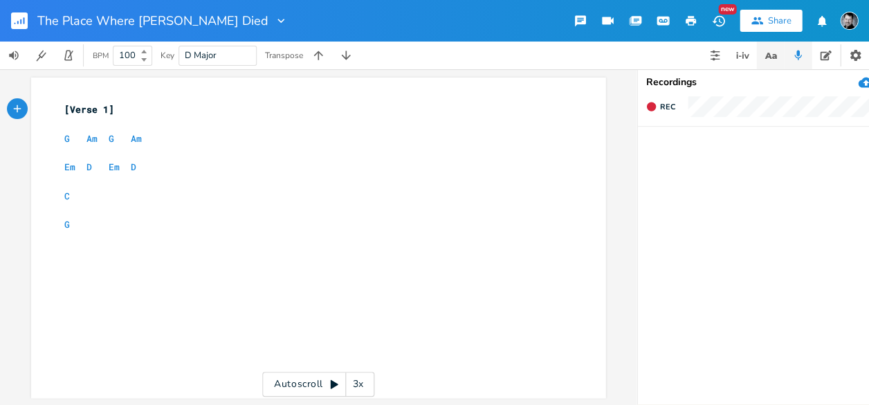
click at [776, 53] on icon "button" at bounding box center [770, 55] width 17 height 17
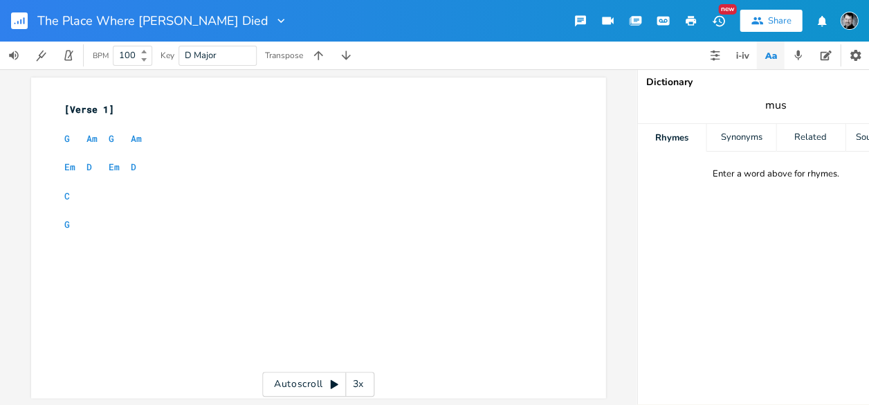
type input "[MEDICAL_DATA]"
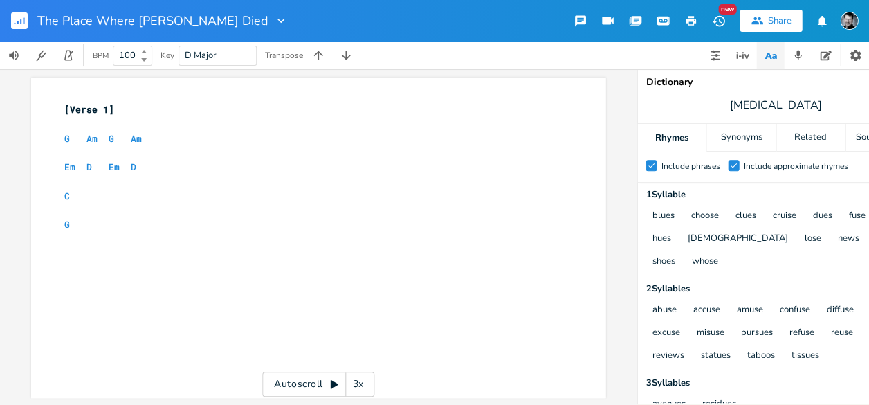
click at [102, 270] on pre "​" at bounding box center [311, 268] width 499 height 15
type textarea "Don't call me a"
type textarea "you"
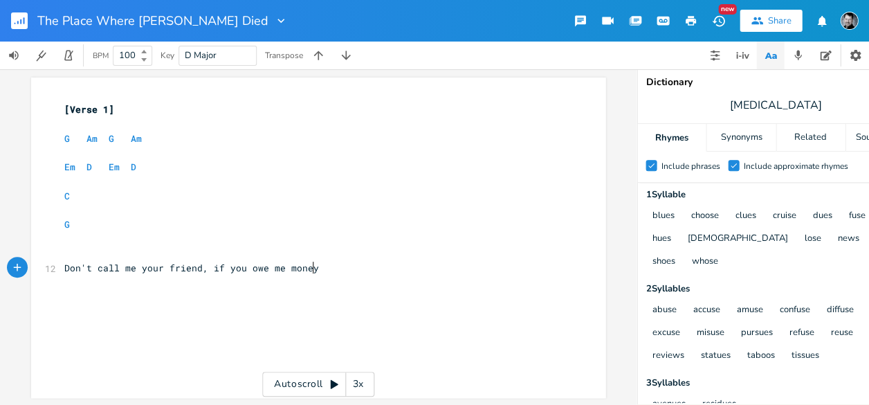
type textarea "your friend, if you owe me money."
drag, startPoint x: 795, startPoint y: 100, endPoint x: 744, endPoint y: 100, distance: 50.5
click at [744, 100] on span "[MEDICAL_DATA]" at bounding box center [775, 105] width 277 height 25
type input "mone"
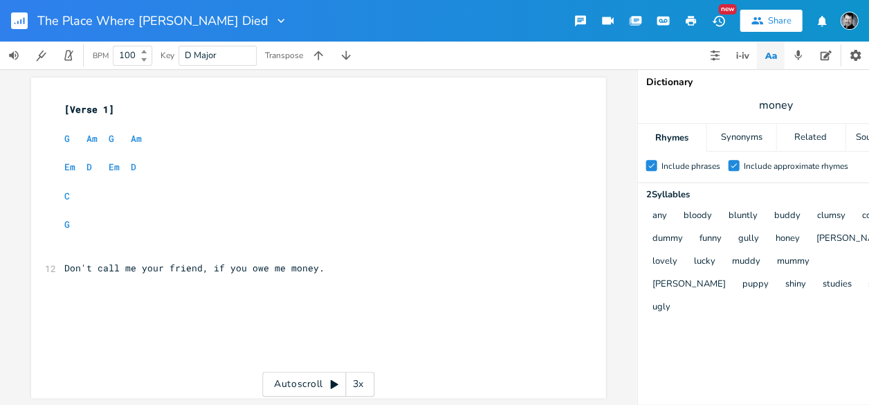
scroll to position [0, 0]
click at [244, 286] on pre "​" at bounding box center [311, 282] width 499 height 15
click at [196, 292] on div "xxxxxxxxxx [Verse 1] ​ G Am G Am ​ Em D Em D ​ C ​ G ​ ​ 12 Don't call me your …" at bounding box center [329, 251] width 534 height 302
type textarea "You nn"
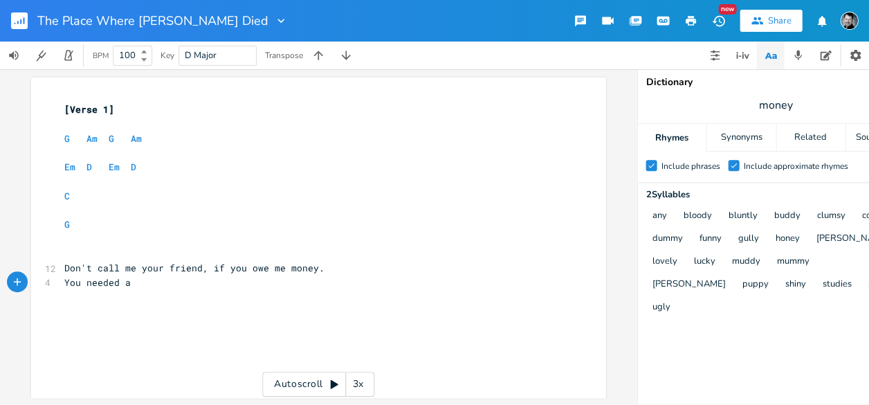
type textarea "eeded a"
drag, startPoint x: 794, startPoint y: 105, endPoint x: 744, endPoint y: 105, distance: 49.8
click at [744, 105] on span "money" at bounding box center [775, 105] width 277 height 25
type input "m"
type input "friend"
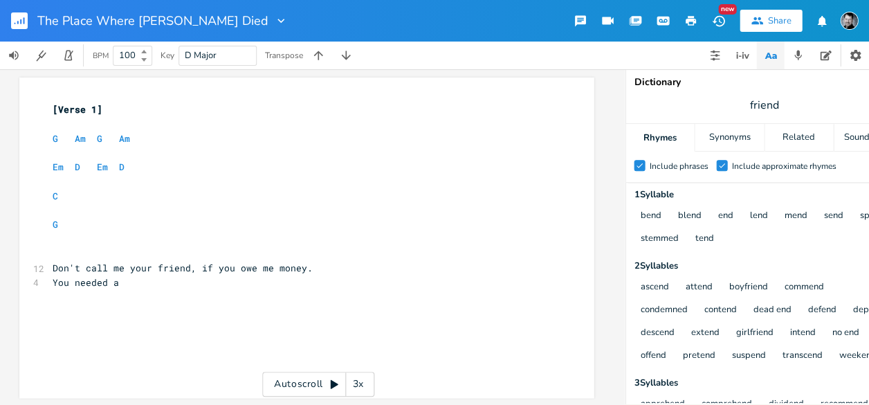
scroll to position [0, 10]
drag, startPoint x: 111, startPoint y: 282, endPoint x: 47, endPoint y: 281, distance: 64.3
click at [51, 281] on pre "You needed a" at bounding box center [300, 282] width 499 height 15
type textarea "It's a lost weekend, and I thinkn I"
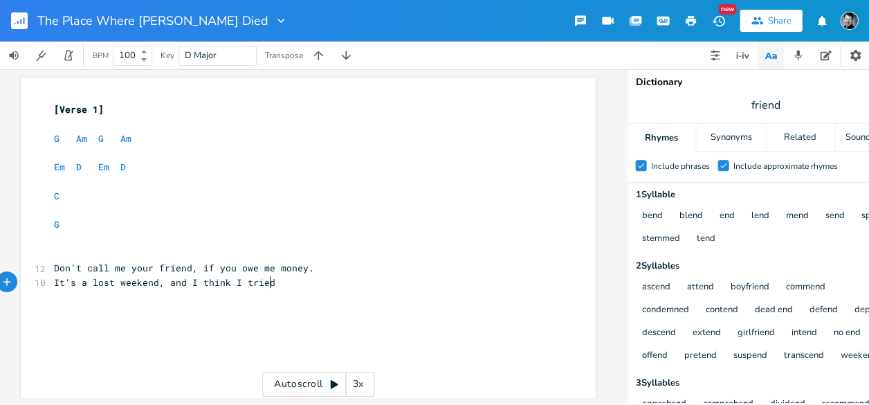
type textarea "k I tried."
type textarea "This is the place where [PERSON_NAME]"
type textarea "[PERSON_NAME] died."
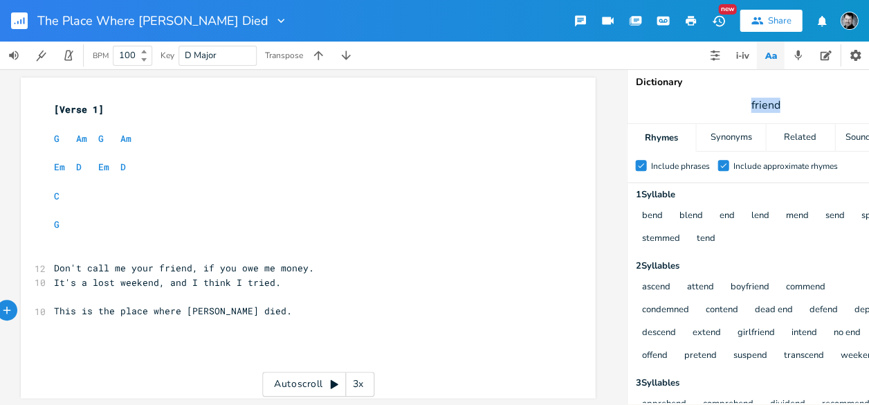
click at [712, 102] on span "friend" at bounding box center [765, 105] width 277 height 25
type input "money"
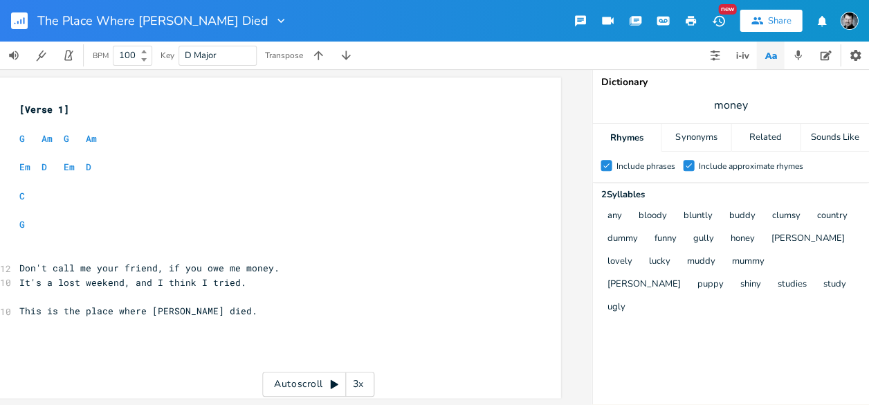
scroll to position [0, 46]
drag, startPoint x: 755, startPoint y: 102, endPoint x: 693, endPoint y: 103, distance: 61.6
click at [693, 103] on span "money" at bounding box center [730, 105] width 277 height 25
type input "sunny"
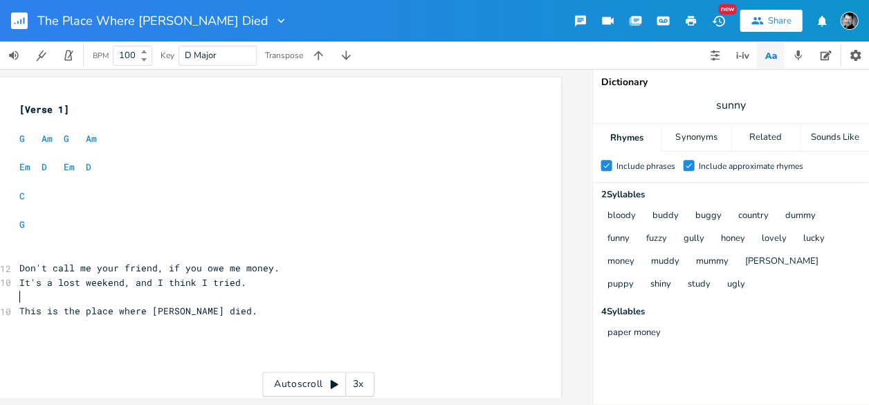
click at [106, 296] on pre "​" at bounding box center [266, 296] width 499 height 15
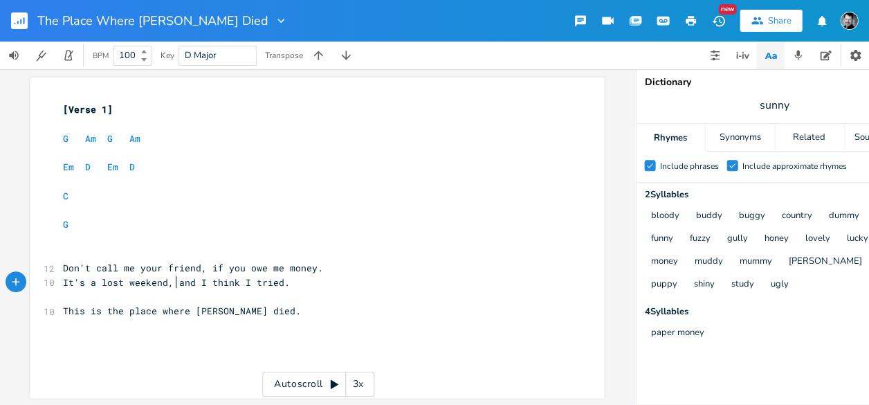
click at [173, 281] on span "It's a lost weekend, and I think I tried." at bounding box center [176, 282] width 227 height 12
click at [93, 293] on pre "​" at bounding box center [309, 296] width 499 height 15
type textarea "'s"
drag, startPoint x: 80, startPoint y: 282, endPoint x: 68, endPoint y: 280, distance: 11.9
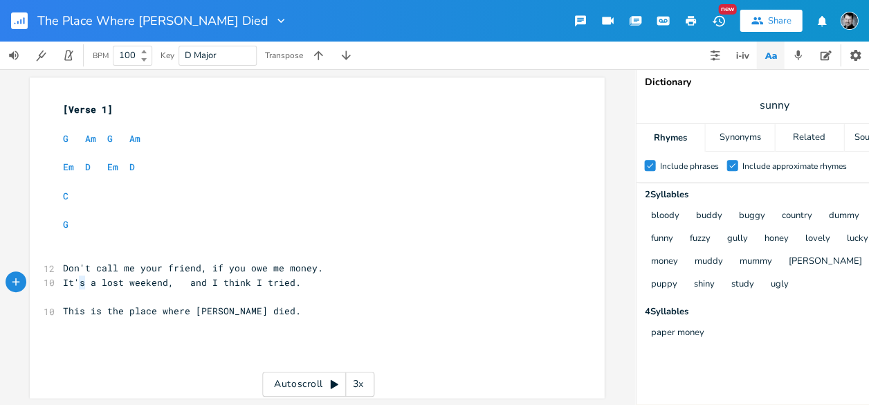
click at [68, 280] on span "It's a lost weekend, and I think I tried." at bounding box center [182, 282] width 238 height 12
click at [91, 302] on pre "​" at bounding box center [309, 296] width 499 height 15
click at [133, 294] on pre "​" at bounding box center [309, 296] width 499 height 15
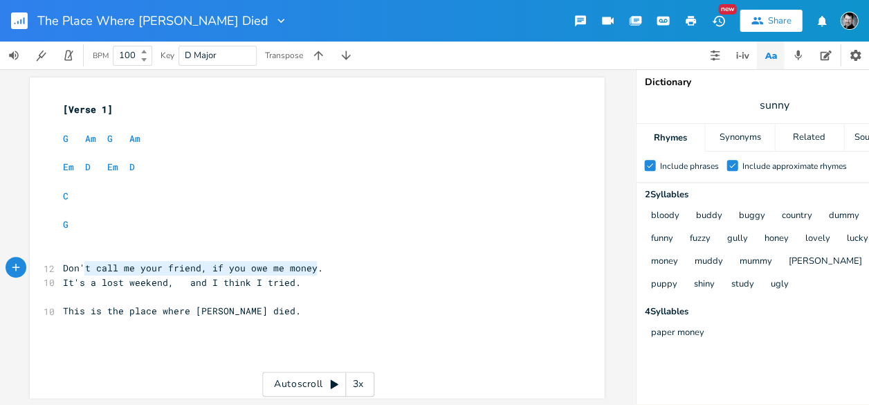
type textarea "Don't call me your friend, if you owe me money."
drag, startPoint x: 304, startPoint y: 268, endPoint x: 53, endPoint y: 269, distance: 251.8
click at [53, 269] on div "Don't call me your friend, if you owe me money. x [Verse 1] ​ G Am G Am ​ Em D …" at bounding box center [317, 237] width 574 height 320
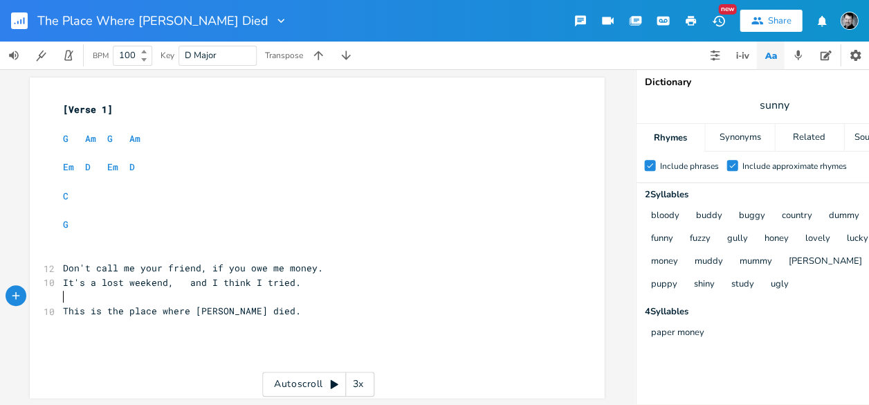
click at [194, 300] on pre "​" at bounding box center [309, 296] width 499 height 15
type textarea "This"
type textarea ", to me, a"
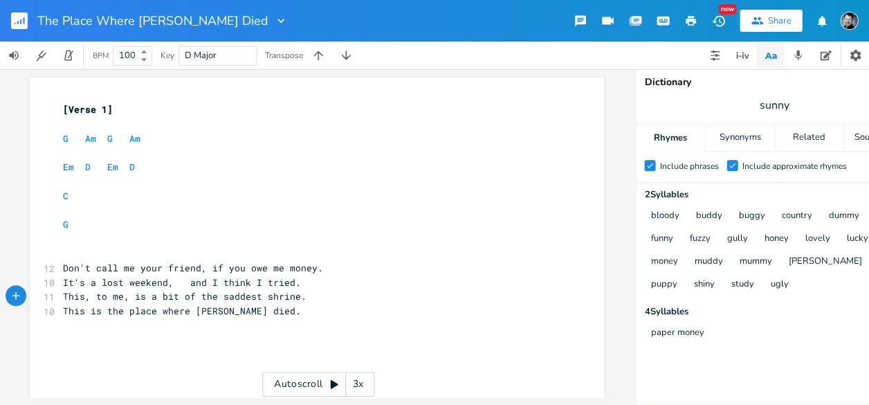
type textarea "is a bit of the saddest shrine."
drag, startPoint x: 803, startPoint y: 108, endPoint x: 734, endPoint y: 108, distance: 69.2
click at [734, 108] on span "sunny" at bounding box center [774, 105] width 277 height 25
type input "shrine"
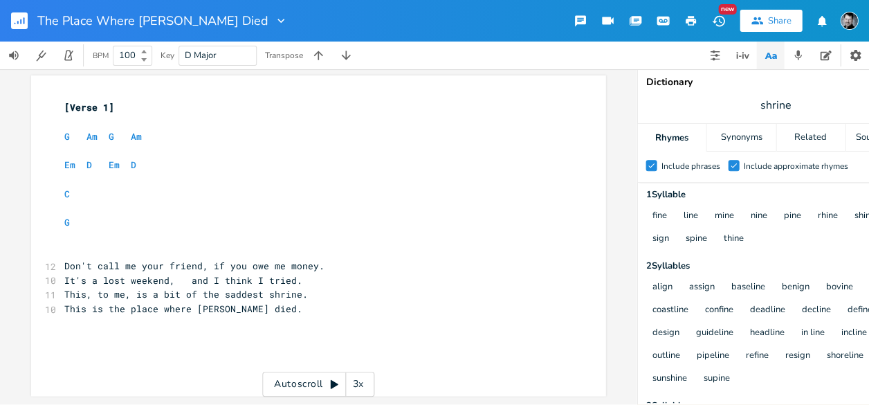
scroll to position [0, 1]
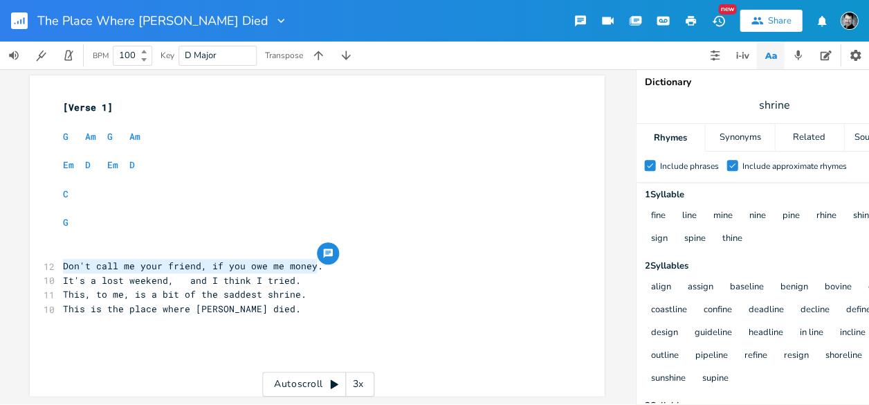
drag, startPoint x: 312, startPoint y: 257, endPoint x: 61, endPoint y: 256, distance: 251.1
click at [63, 259] on span "Don't call me your friend, if you owe me money." at bounding box center [193, 265] width 260 height 12
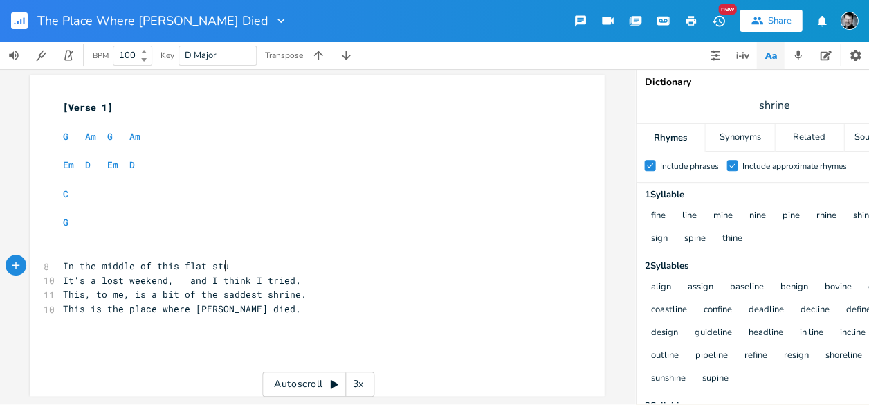
scroll to position [0, 99]
type textarea "In the middle of this flat stuff, if you're so inclu"
type textarea "ined."
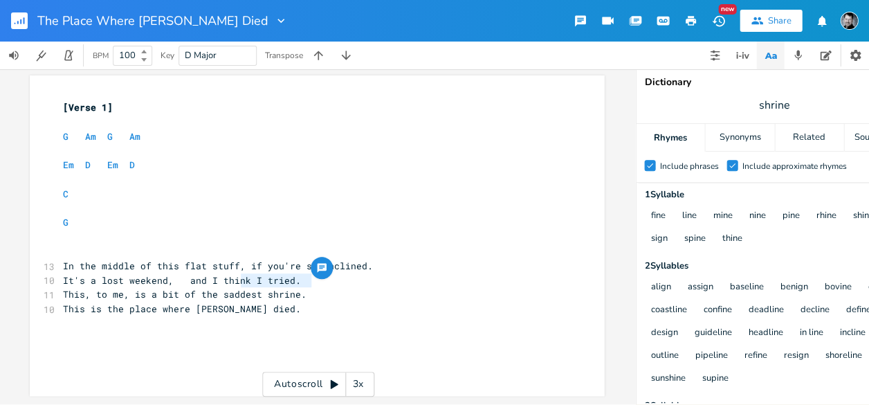
drag, startPoint x: 238, startPoint y: 270, endPoint x: 306, endPoint y: 271, distance: 68.5
click at [301, 274] on span "It's a lost weekend, and I think I tried." at bounding box center [182, 280] width 238 height 12
type textarea "mightv"
type textarea "'ve crid"
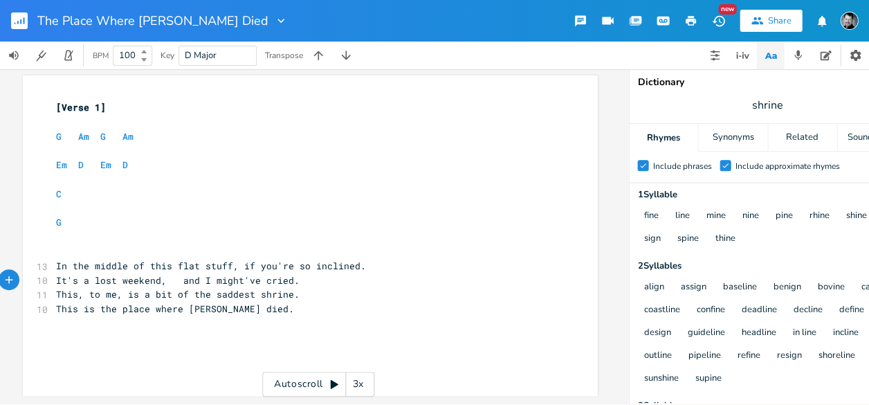
scroll to position [0, 0]
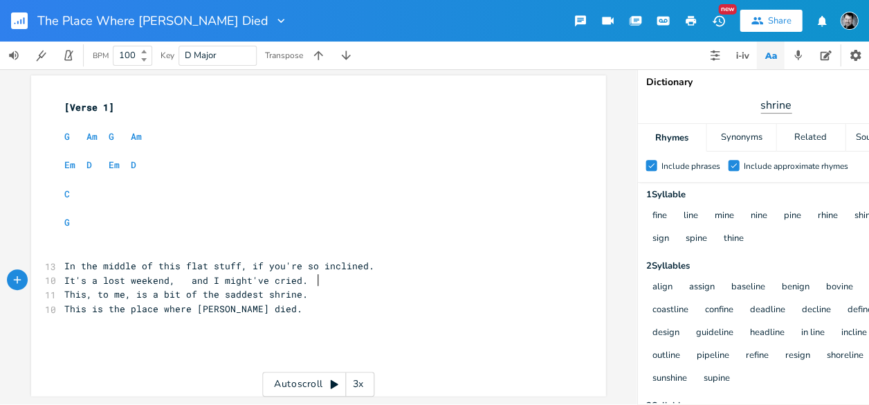
type textarea "ed"
drag, startPoint x: 772, startPoint y: 101, endPoint x: 743, endPoint y: 103, distance: 29.1
click at [743, 103] on span "shrine" at bounding box center [775, 105] width 277 height 25
type input "week"
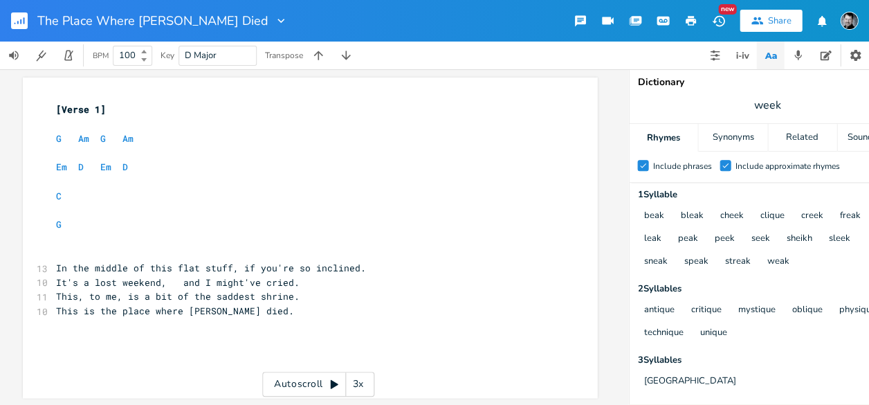
scroll to position [0, 9]
drag, startPoint x: 53, startPoint y: 268, endPoint x: 224, endPoint y: 264, distance: 171.6
click at [224, 264] on div "In the middle of this flat stuff x [Verse 1] ​ G Am G Am ​ Em D Em D ​ C ​ G ​ …" at bounding box center [309, 237] width 574 height 320
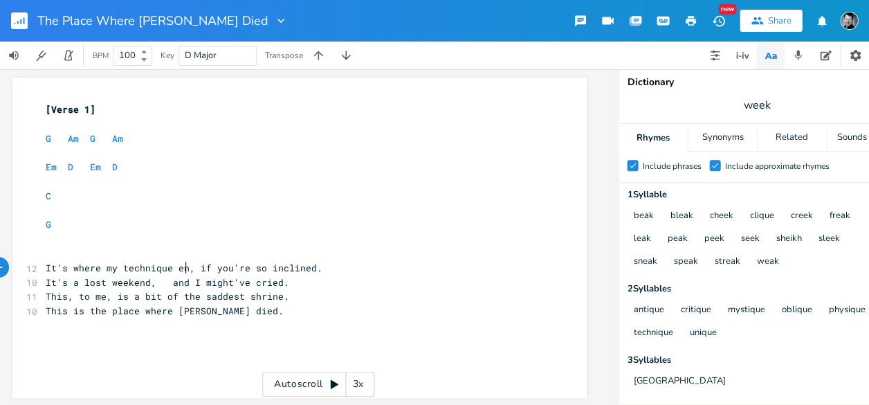
scroll to position [0, 100]
type textarea "It's where my technique ends"
click at [68, 282] on span "It's a lost weekend, and I might've cried." at bounding box center [167, 282] width 243 height 12
type textarea "a bt"
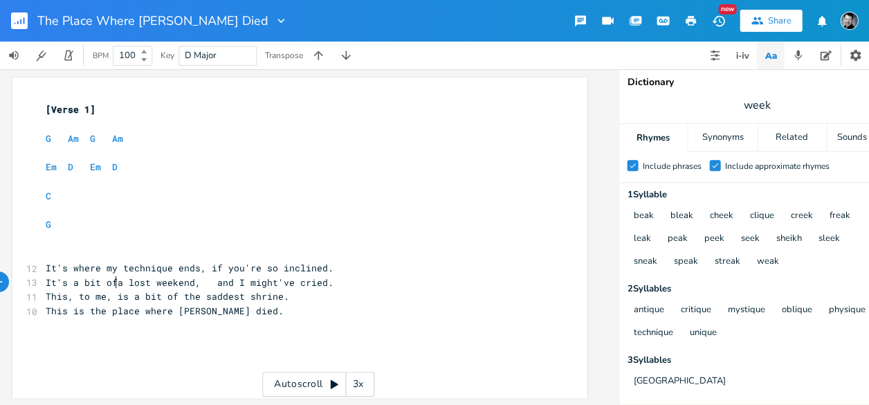
type textarea "it of"
click at [250, 283] on span "It's a bit of a lost weekend, and I might've cried." at bounding box center [188, 282] width 288 height 12
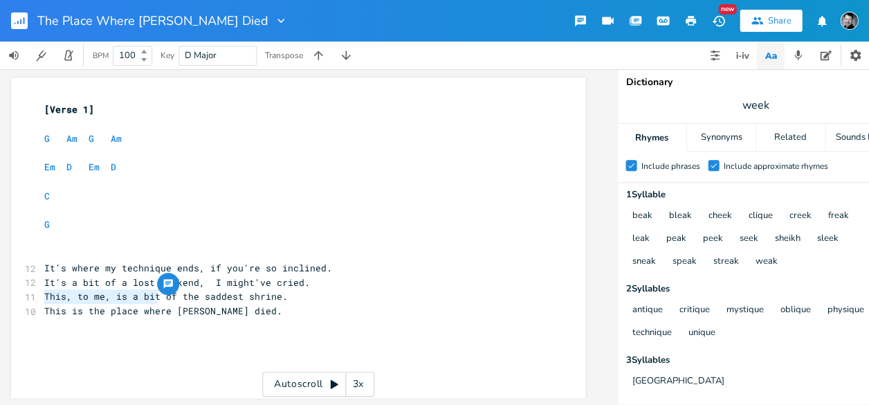
drag, startPoint x: 40, startPoint y: 296, endPoint x: 154, endPoint y: 296, distance: 114.1
click at [154, 296] on span "This, to me, is a bit of the saddest shrine." at bounding box center [165, 296] width 243 height 12
type textarea "No point to race"
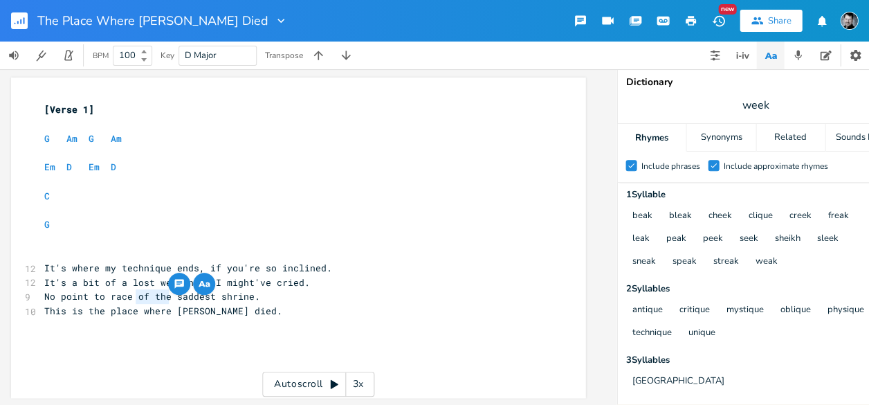
drag, startPoint x: 133, startPoint y: 296, endPoint x: 167, endPoint y: 296, distance: 33.2
click at [167, 296] on span "No point to race of the saddest shrine." at bounding box center [152, 296] width 216 height 12
type textarea "to this"
click at [133, 295] on span "No point to race to this saddest shrine." at bounding box center [154, 296] width 221 height 12
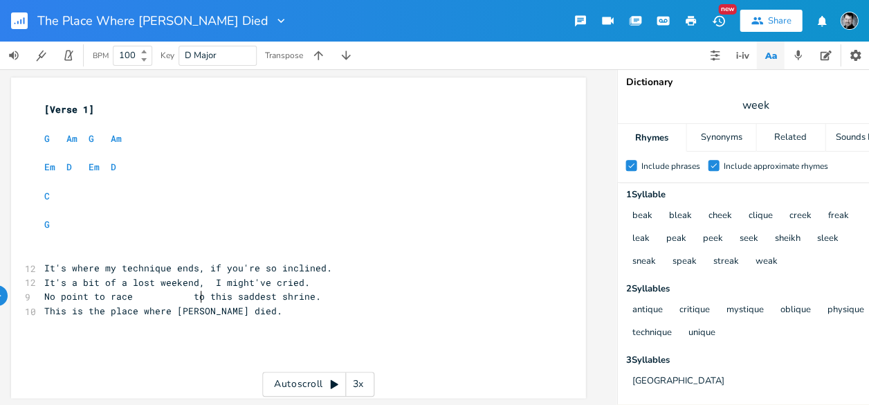
scroll to position [0, 3]
click at [138, 313] on span "This is the place where [PERSON_NAME] died." at bounding box center [163, 310] width 238 height 12
click at [374, 220] on pre "G" at bounding box center [291, 224] width 499 height 15
drag, startPoint x: 219, startPoint y: 268, endPoint x: 249, endPoint y: 268, distance: 30.4
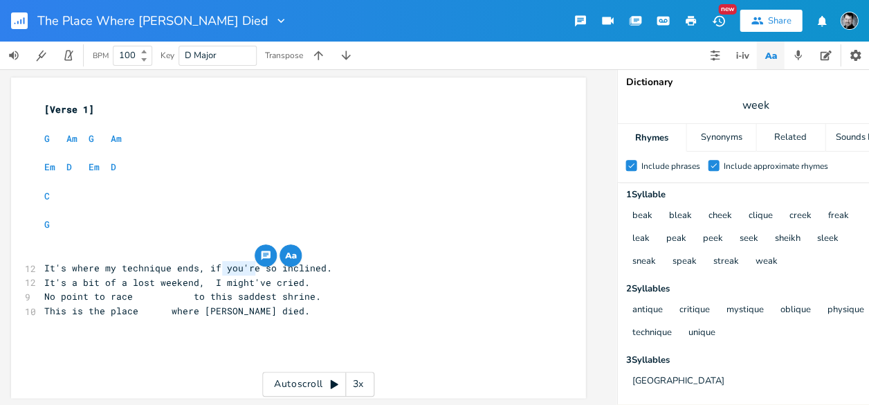
click at [249, 268] on span "It's where my technique ends, if you're so inclined." at bounding box center [188, 267] width 288 height 12
type textarea "I was"
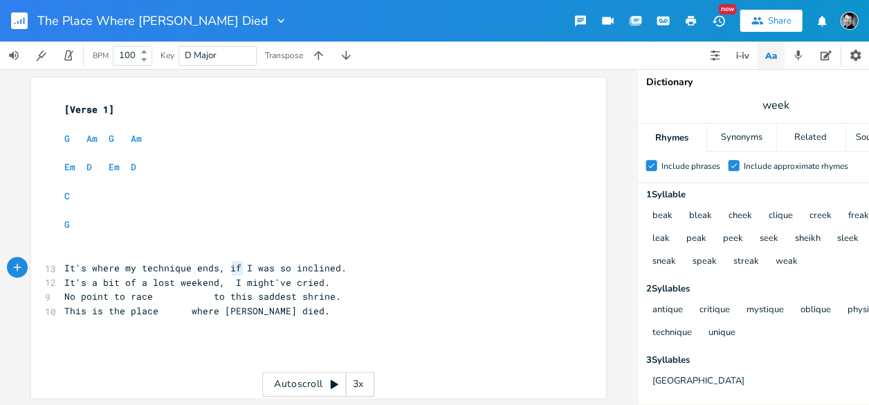
type textarea "if"
drag, startPoint x: 90, startPoint y: 267, endPoint x: 61, endPoint y: 266, distance: 29.1
click at [63, 266] on span "It's where my technique ends, I was so inclined." at bounding box center [207, 267] width 288 height 12
type textarea "W"
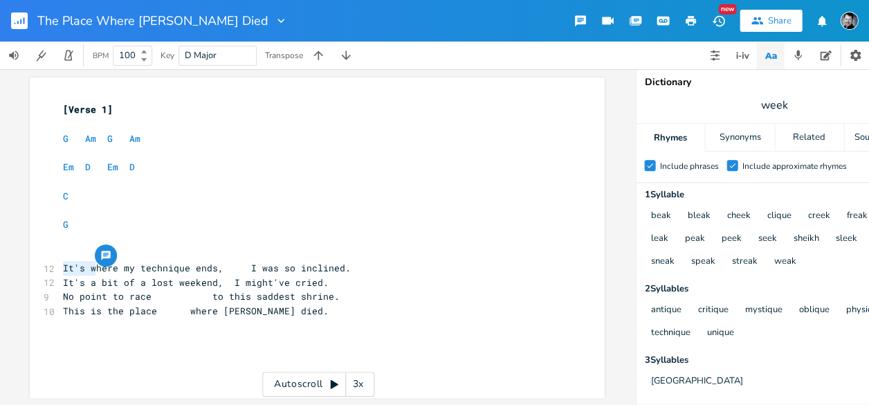
scroll to position [0, 8]
click at [207, 266] on span "Where my technique ends, I was so inclined." at bounding box center [193, 267] width 260 height 12
click at [213, 267] on span "Where my technique ends, I was so inclined." at bounding box center [193, 267] width 260 height 12
type textarea "if"
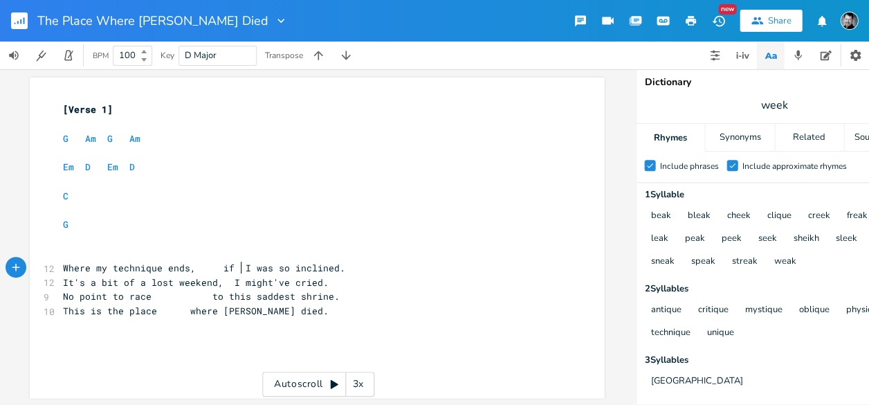
scroll to position [0, 8]
click at [216, 268] on span "Where my technique ends, if I was so inclined." at bounding box center [201, 267] width 277 height 12
drag, startPoint x: 90, startPoint y: 283, endPoint x: 61, endPoint y: 282, distance: 29.1
click at [63, 282] on span "It's a bit of a lost weekend, I might've cried." at bounding box center [196, 282] width 266 height 12
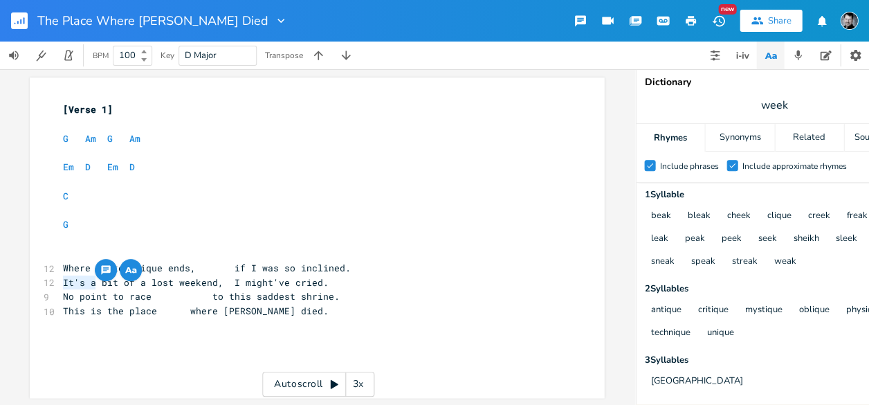
type textarea "A"
click at [213, 282] on span "A bit of a lost weekend, I might've cried." at bounding box center [184, 282] width 243 height 12
click at [221, 282] on span "A bit of a lost weekend, I might've cried." at bounding box center [184, 282] width 243 height 12
type textarea "and"
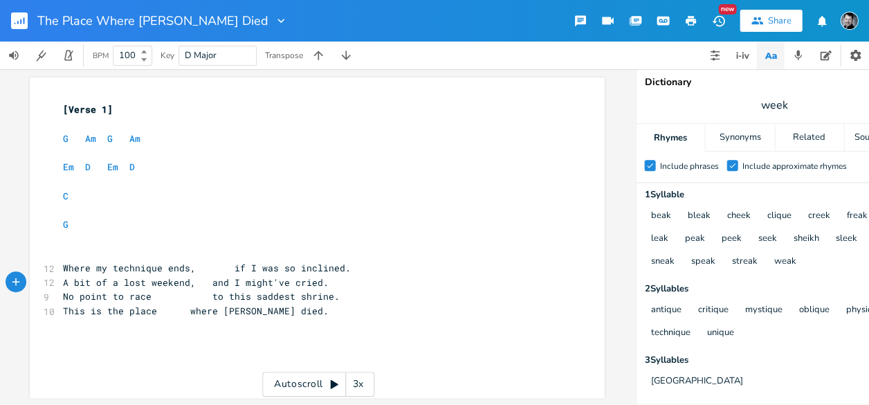
scroll to position [0, 0]
click at [221, 283] on span "A bit of a lost weekend, and I might've cried." at bounding box center [197, 282] width 266 height 12
